Goal: Task Accomplishment & Management: Complete application form

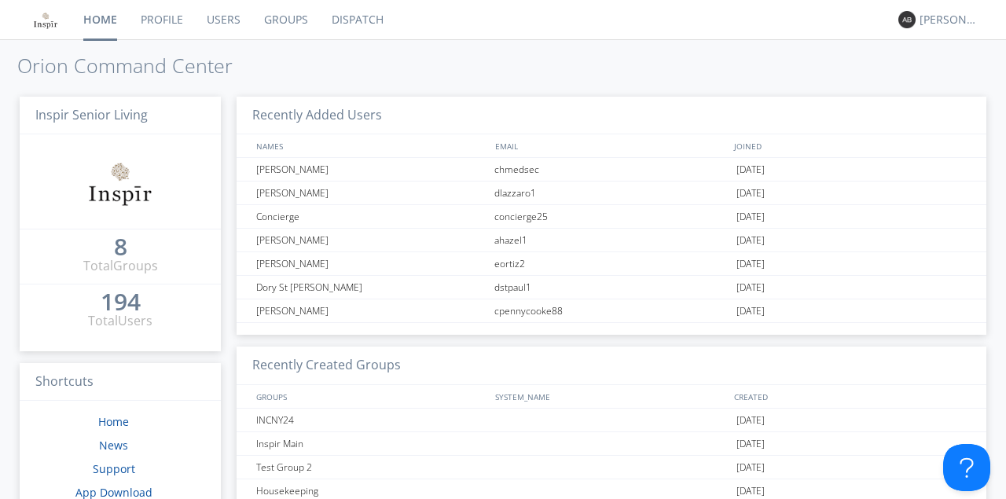
click at [229, 17] on link "Users" at bounding box center [223, 19] width 57 height 39
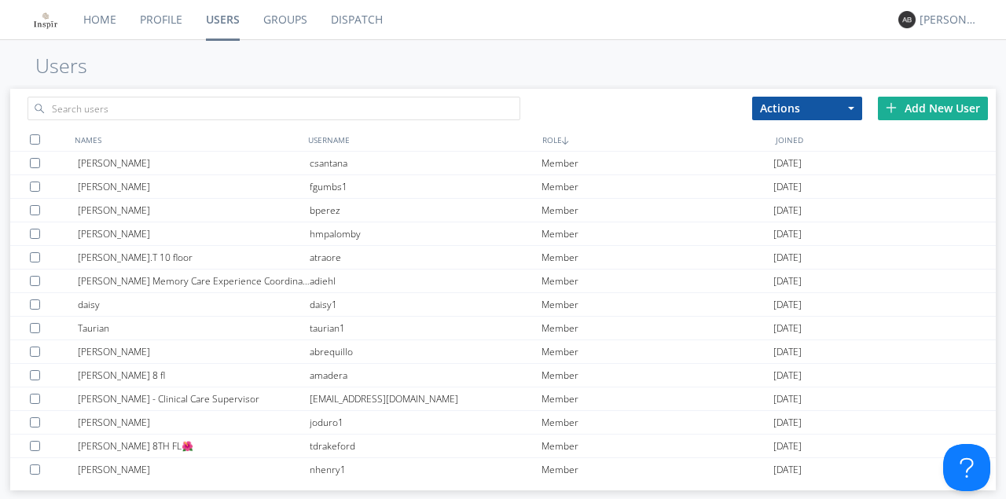
click at [969, 108] on div "Add New User" at bounding box center [933, 109] width 110 height 24
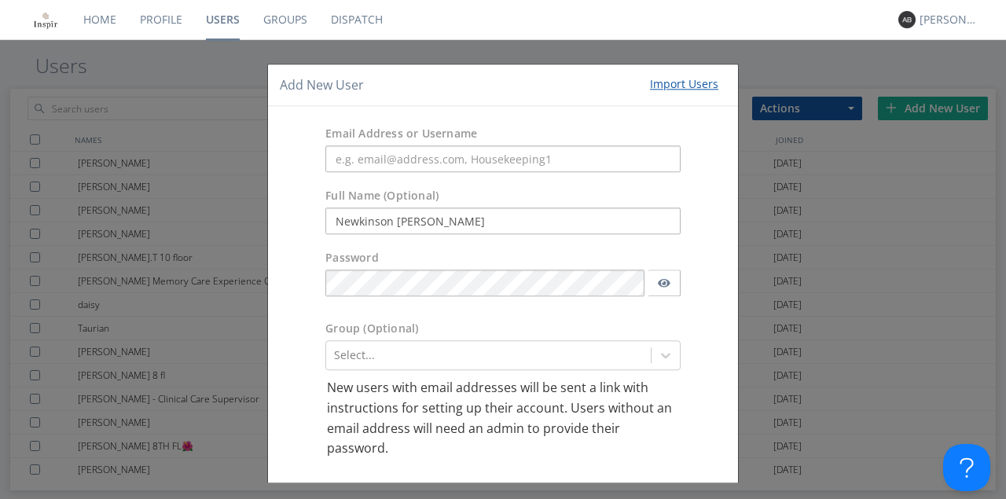
type input "Newkinson [PERSON_NAME]"
click at [330, 155] on input "text" at bounding box center [502, 159] width 355 height 27
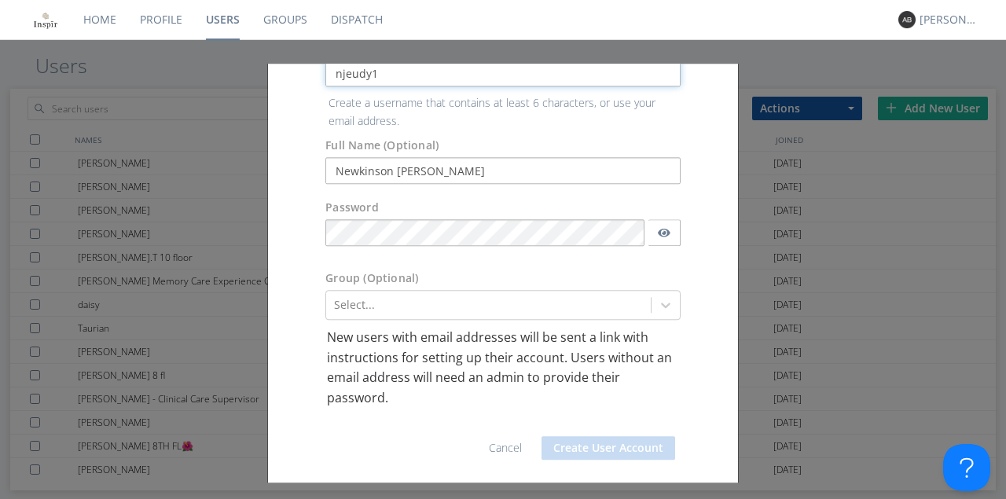
type input "njeudy1"
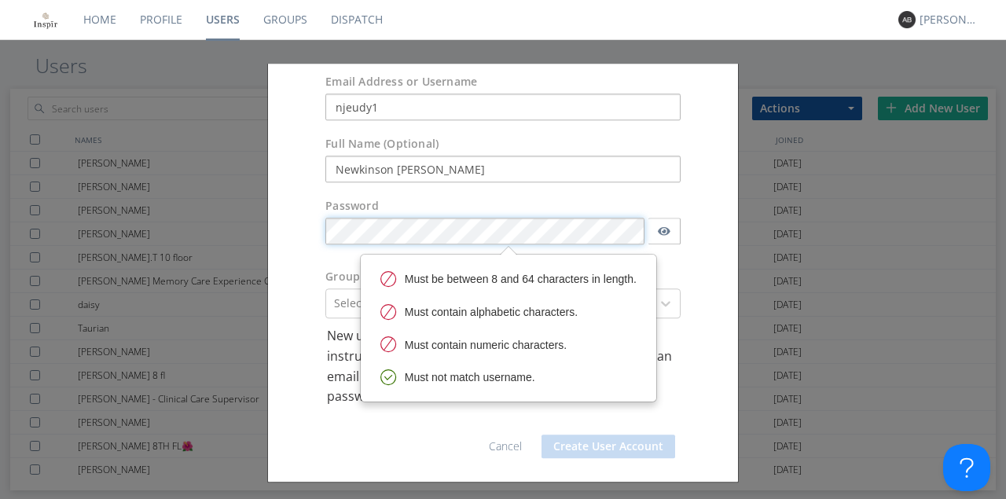
scroll to position [50, 0]
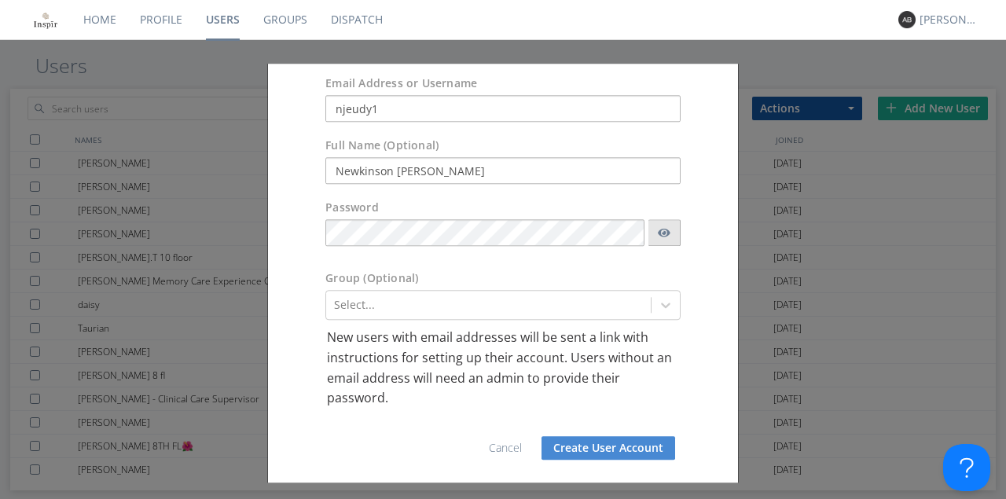
click at [662, 232] on icon "button" at bounding box center [664, 232] width 13 height 11
click at [660, 303] on div "Select..." at bounding box center [502, 306] width 355 height 30
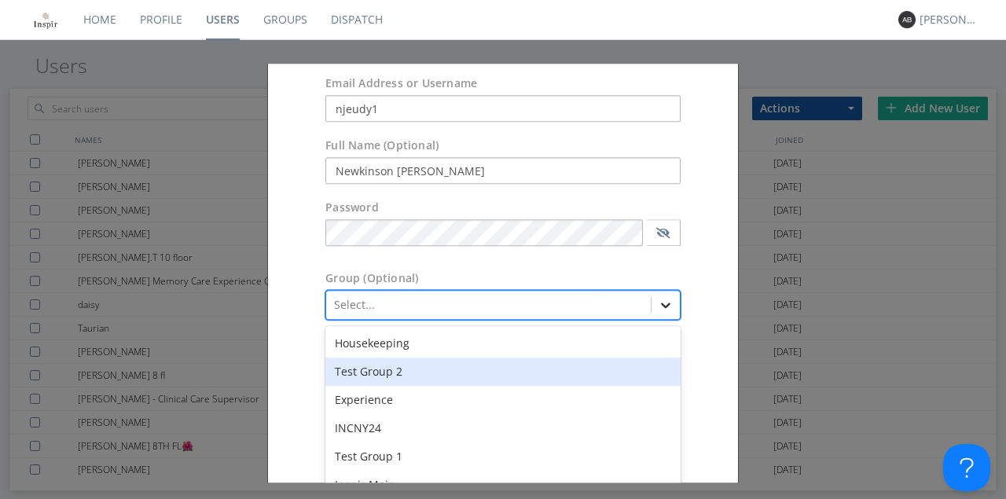
scroll to position [126, 0]
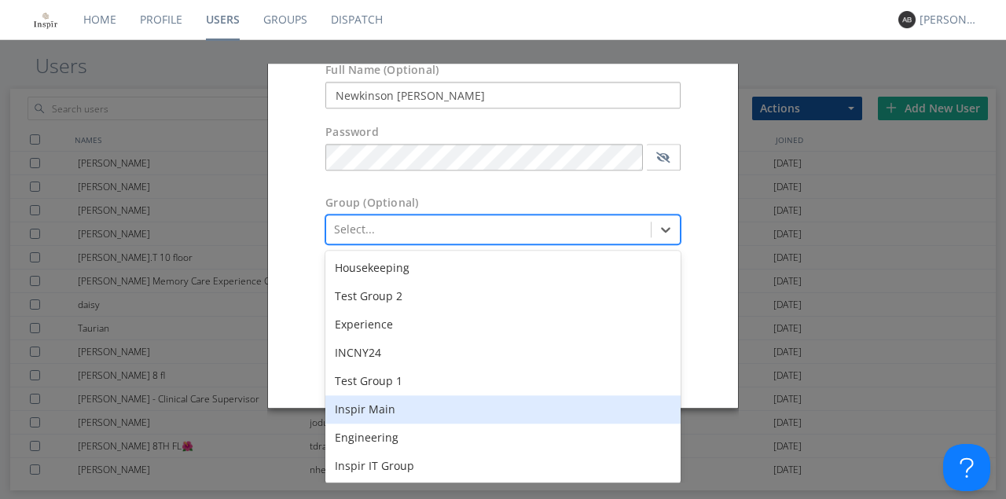
click at [373, 415] on div "Inspir Main" at bounding box center [502, 410] width 355 height 28
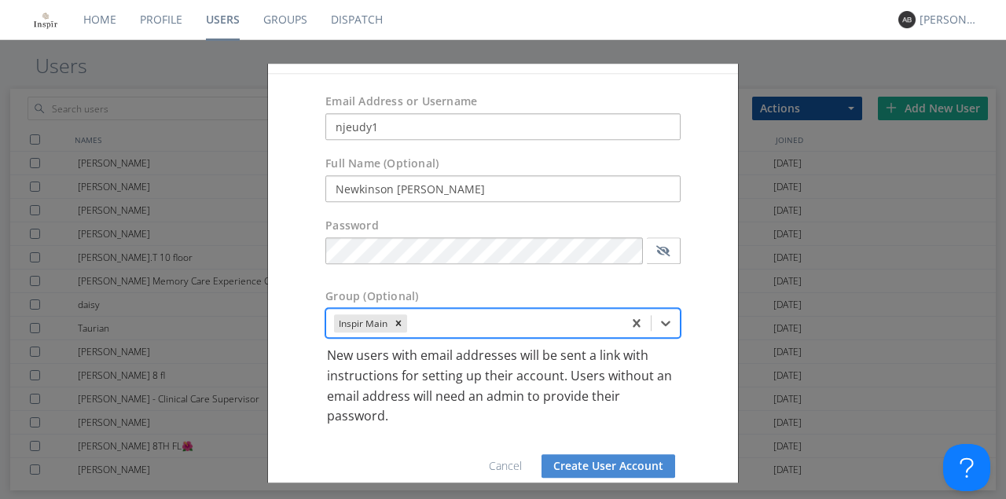
scroll to position [50, 0]
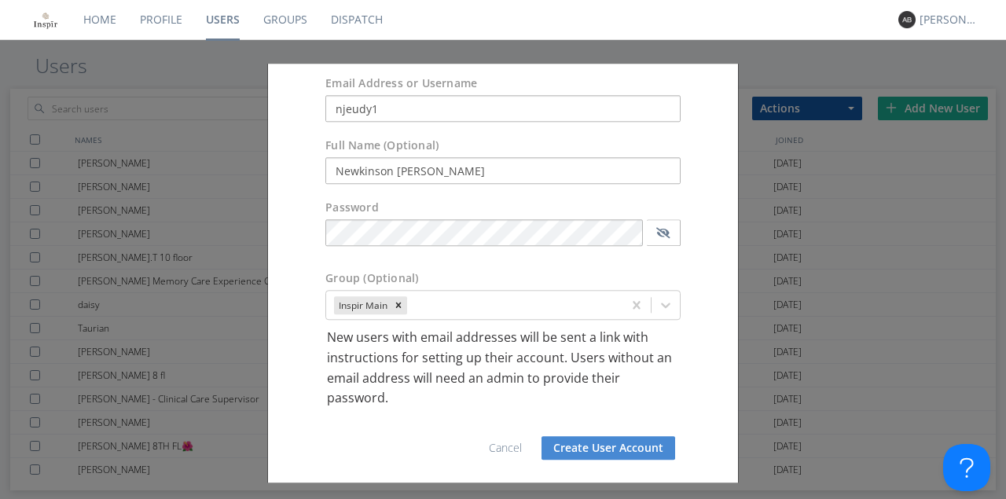
click at [610, 448] on button "Create User Account" at bounding box center [609, 448] width 134 height 24
